Goal: Navigation & Orientation: Find specific page/section

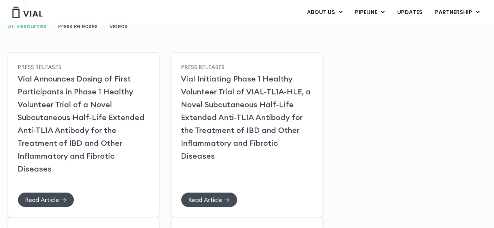
scroll to position [117, 0]
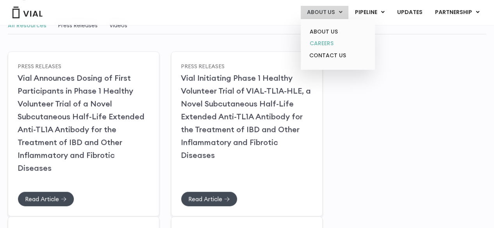
click at [330, 43] on link "CAREERS" at bounding box center [337, 43] width 68 height 12
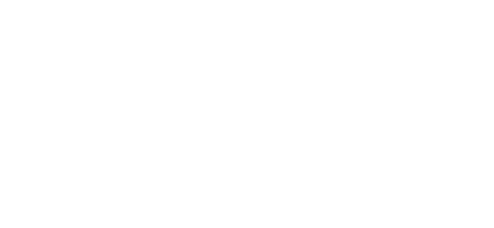
scroll to position [1133, 0]
